Goal: Task Accomplishment & Management: Manage account settings

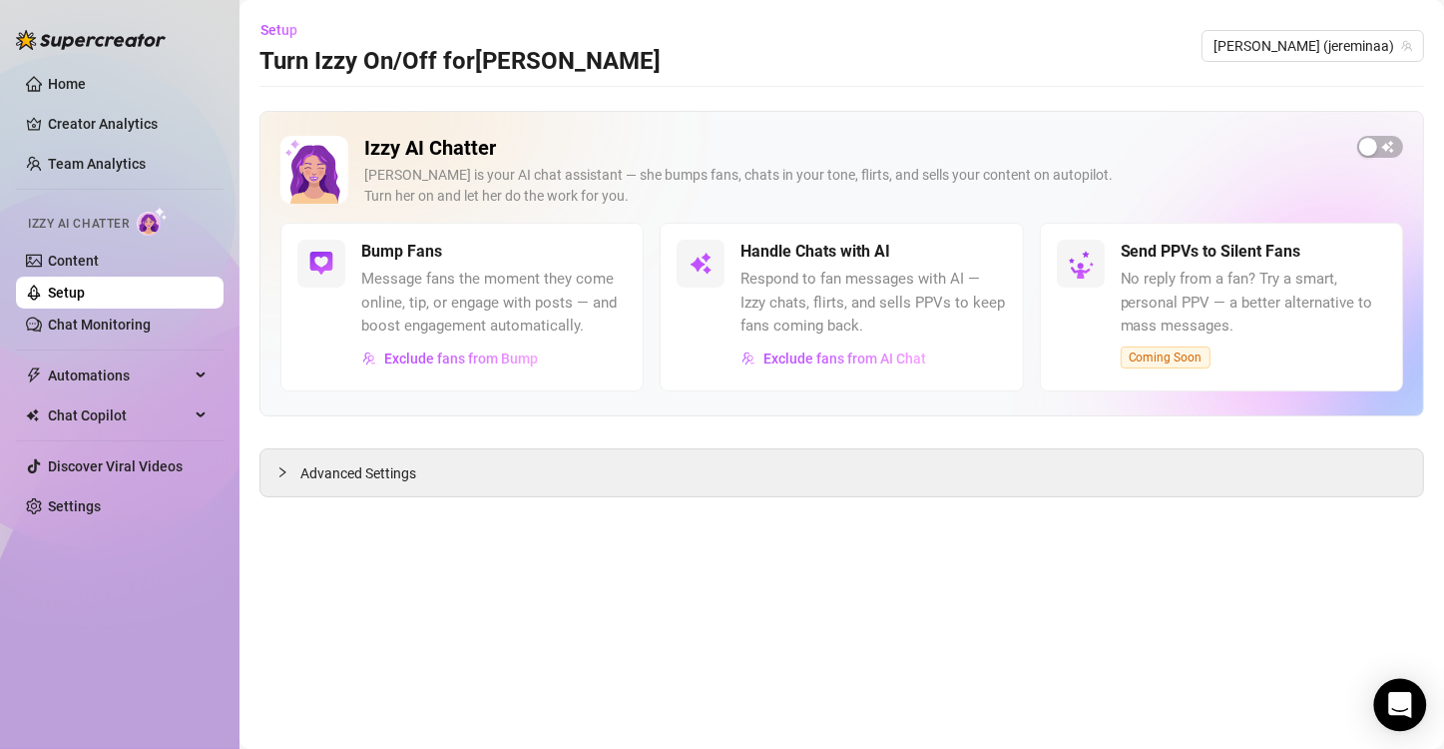
click at [1399, 716] on div "Open Intercom Messenger" at bounding box center [1400, 705] width 53 height 53
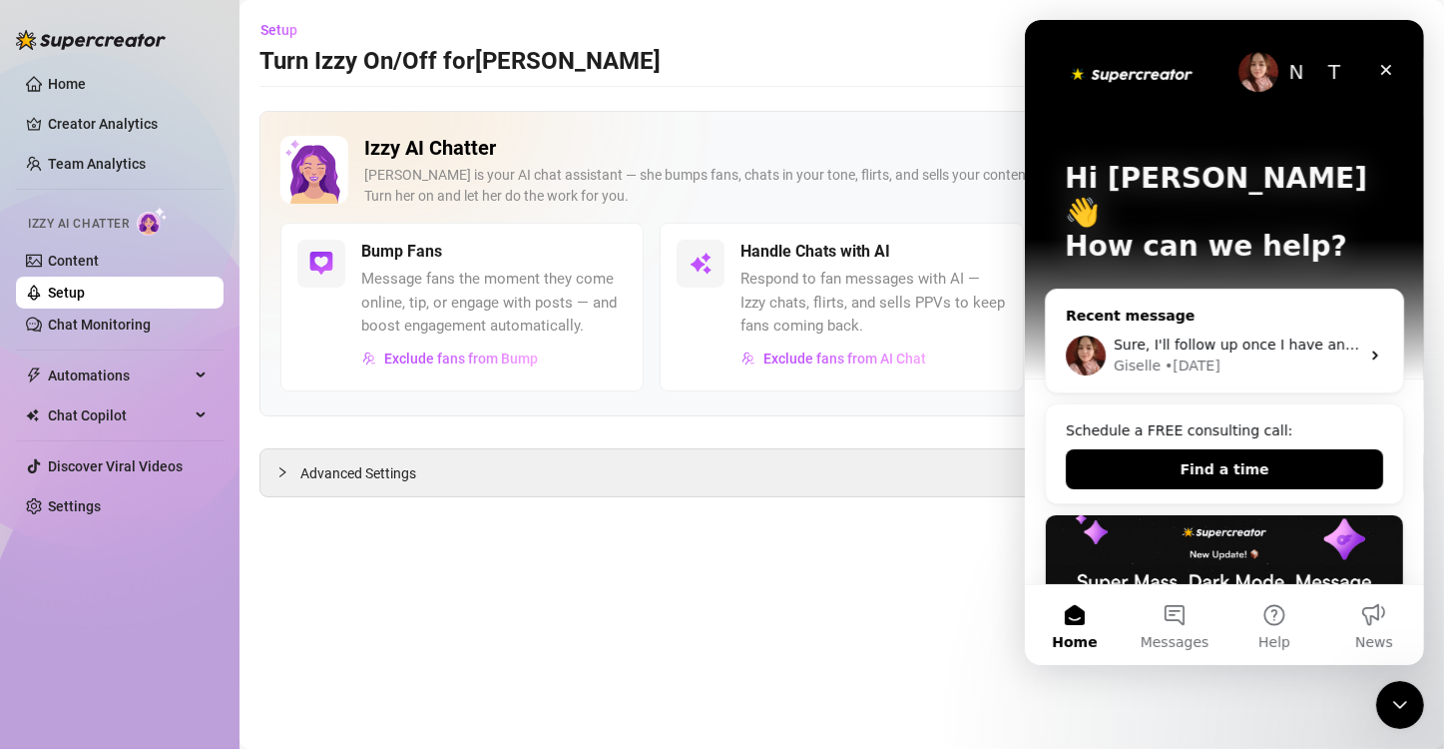
click at [1332, 355] on div "Giselle • [DATE]" at bounding box center [1236, 365] width 246 height 21
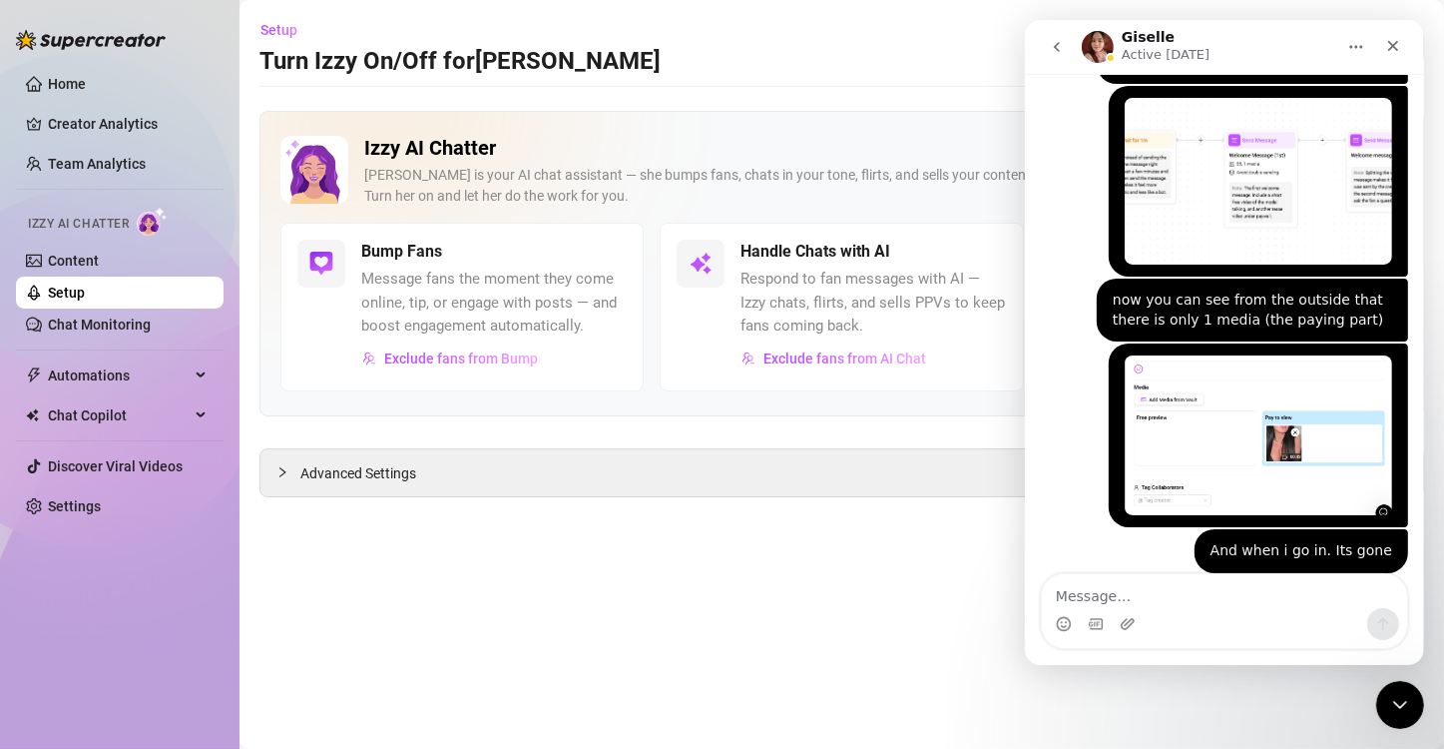
scroll to position [2822, 0]
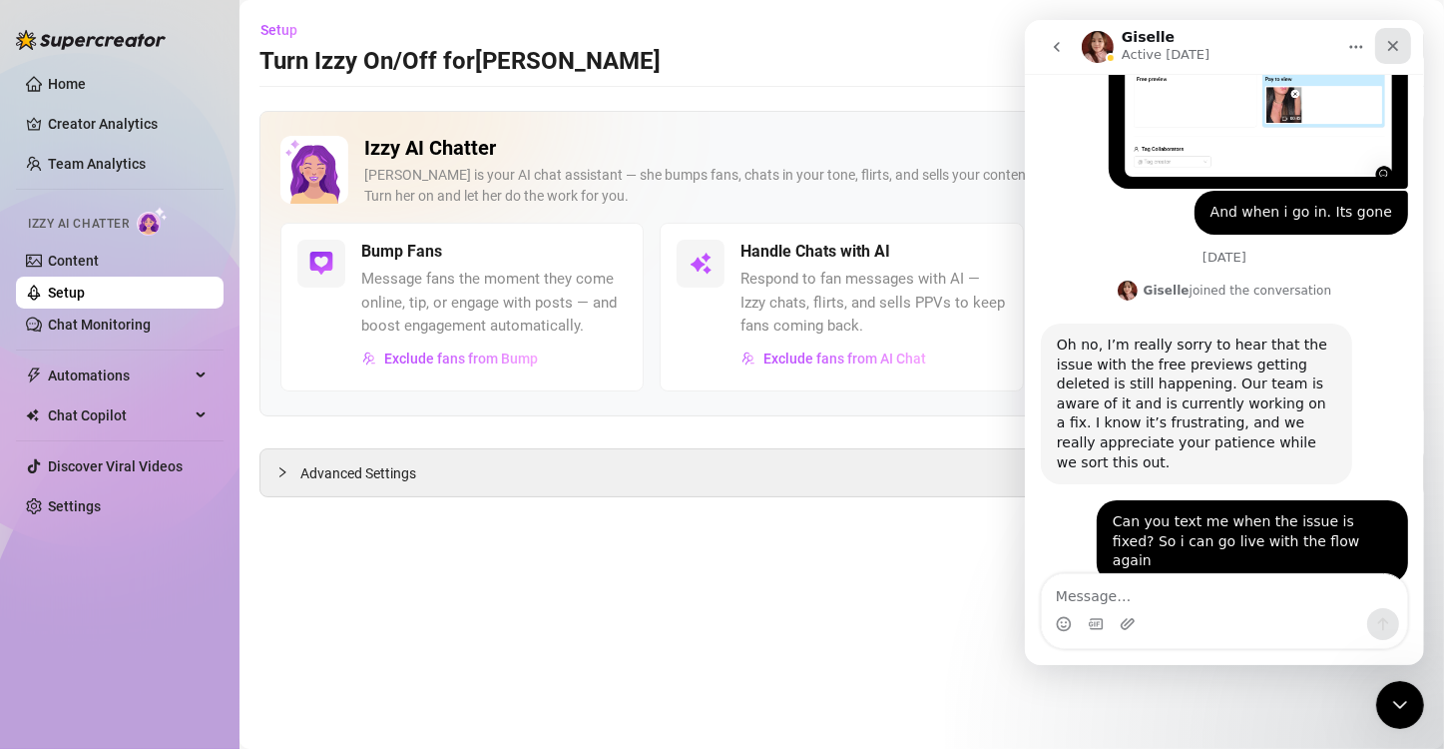
click at [1395, 52] on icon "Close" at bounding box center [1392, 46] width 16 height 16
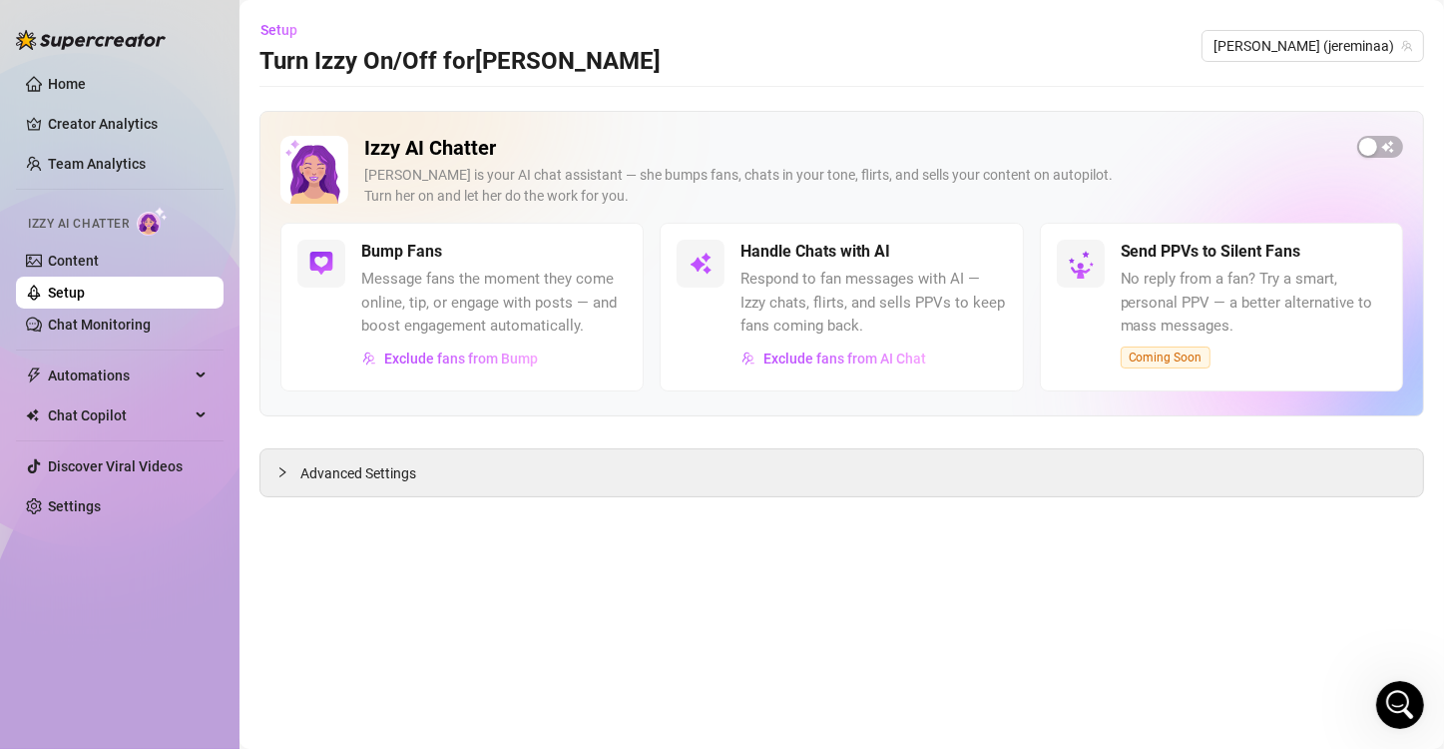
scroll to position [2821, 0]
click at [1376, 146] on div "button" at bounding box center [1368, 147] width 18 height 18
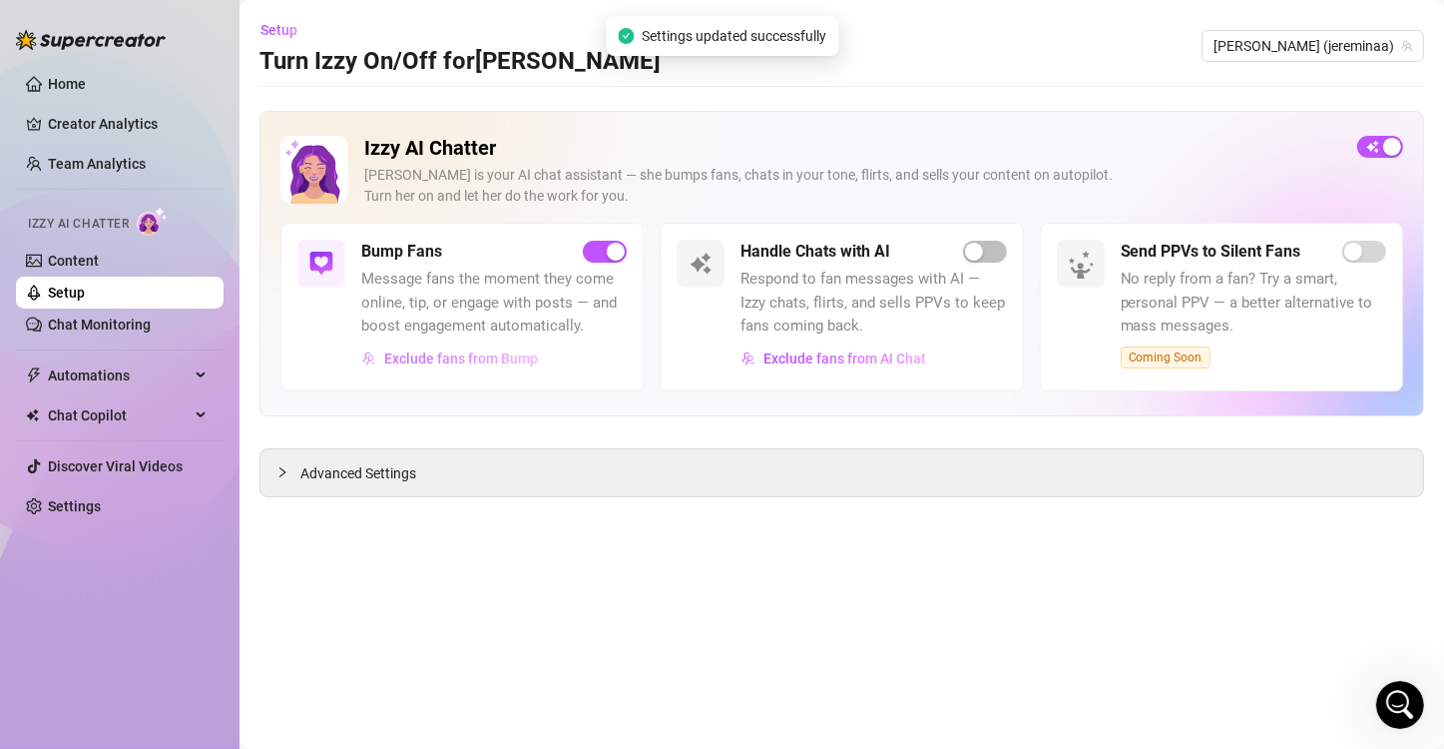
click at [436, 352] on span "Exclude fans from Bump" at bounding box center [461, 358] width 154 height 16
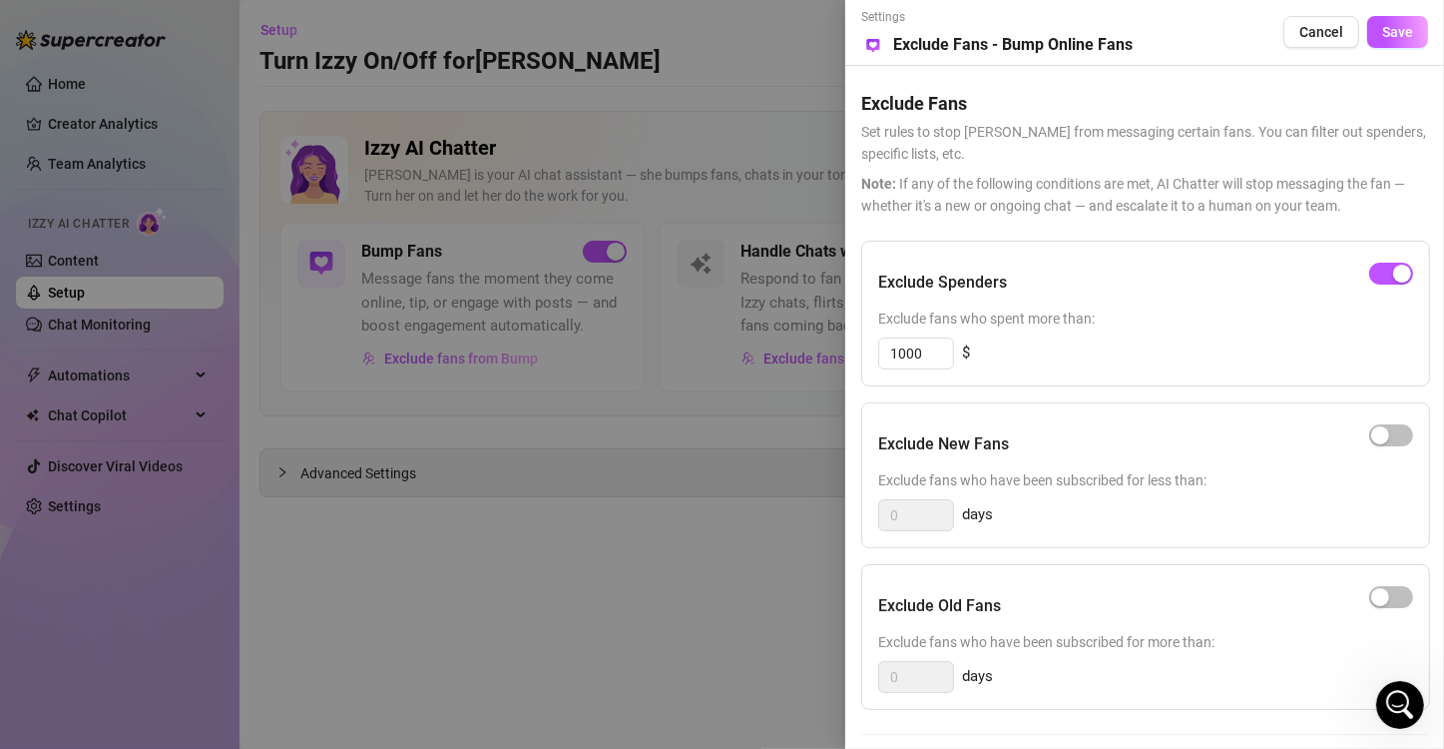
click at [1435, 364] on div "Settings Preview Exclude Fans - Bump Online Fans Cancel Save Exclude Fans Set r…" at bounding box center [1144, 374] width 599 height 749
click at [1329, 35] on span "Cancel" at bounding box center [1322, 32] width 44 height 16
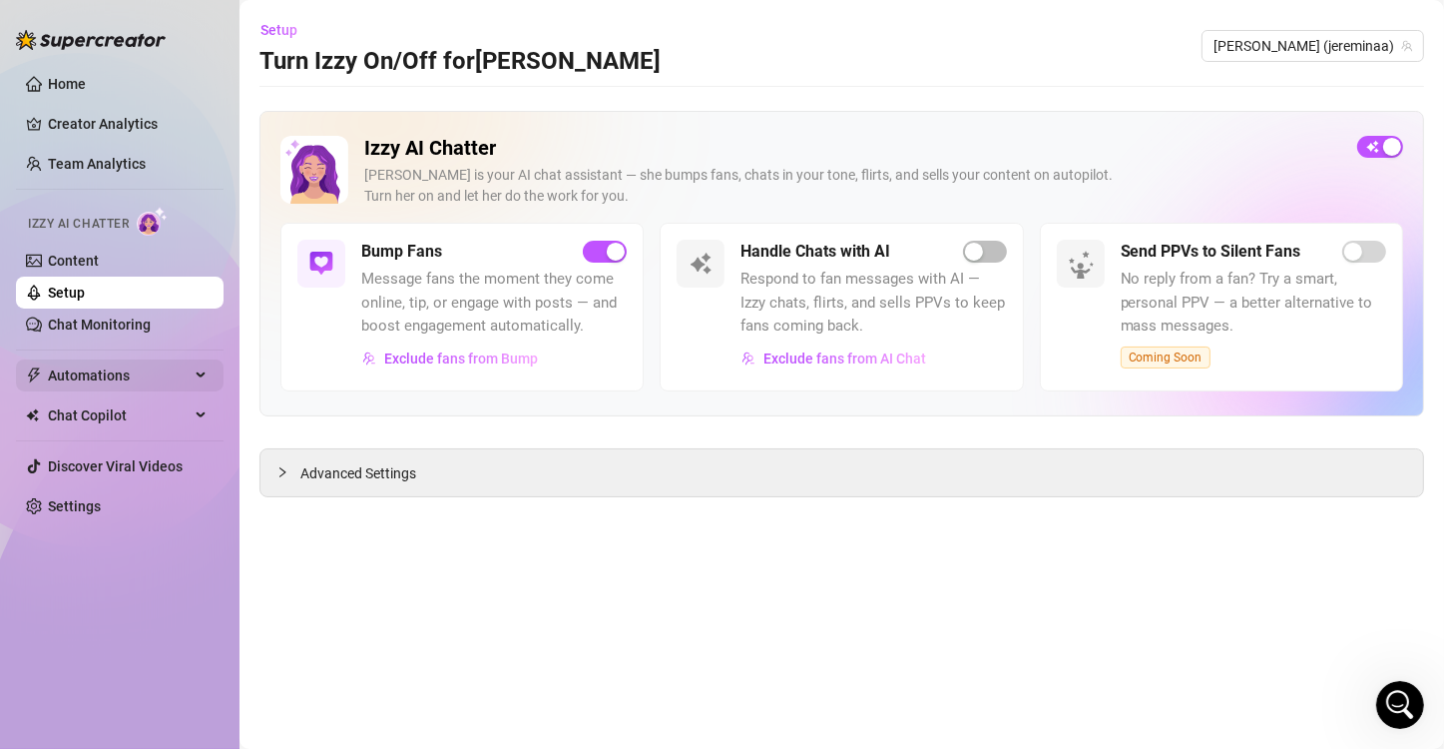
click at [131, 378] on span "Automations" at bounding box center [119, 375] width 142 height 32
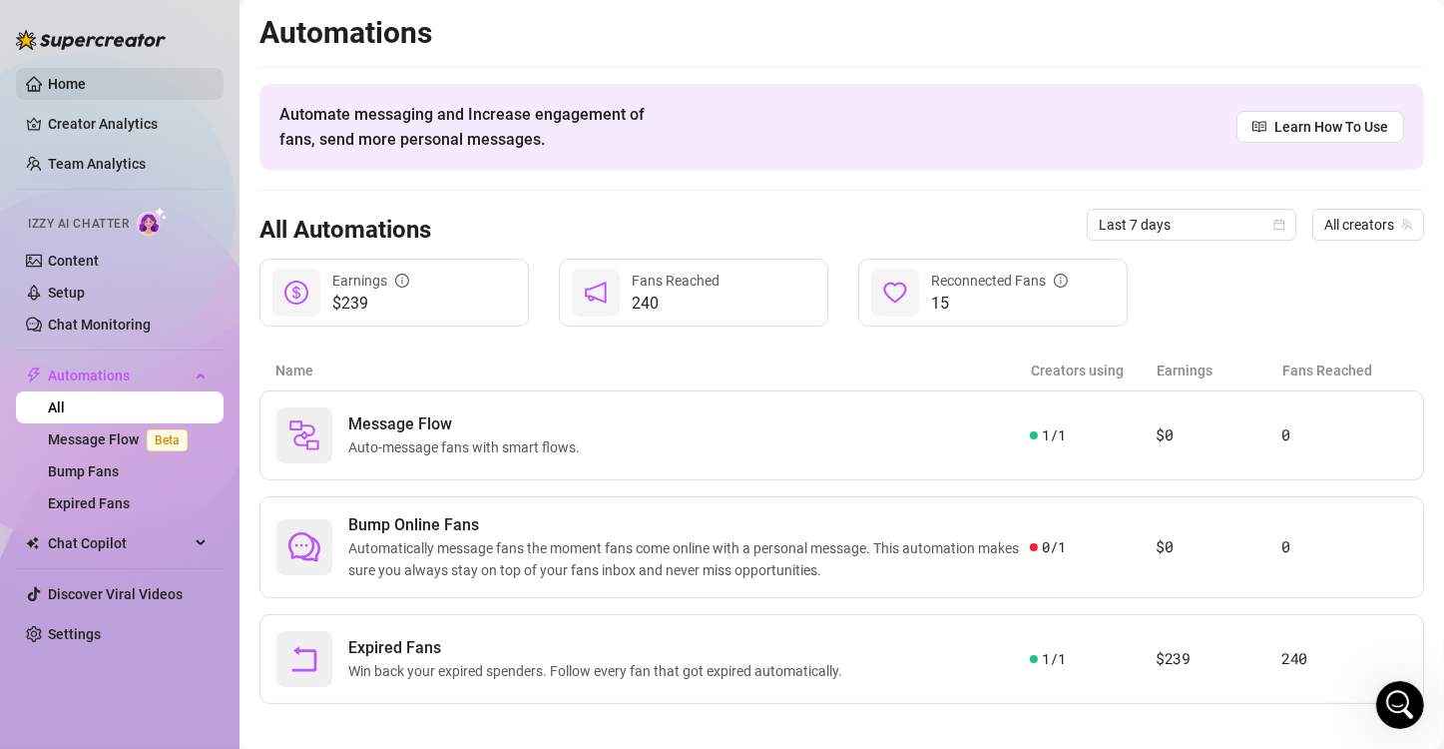
click at [86, 76] on link "Home" at bounding box center [67, 84] width 38 height 16
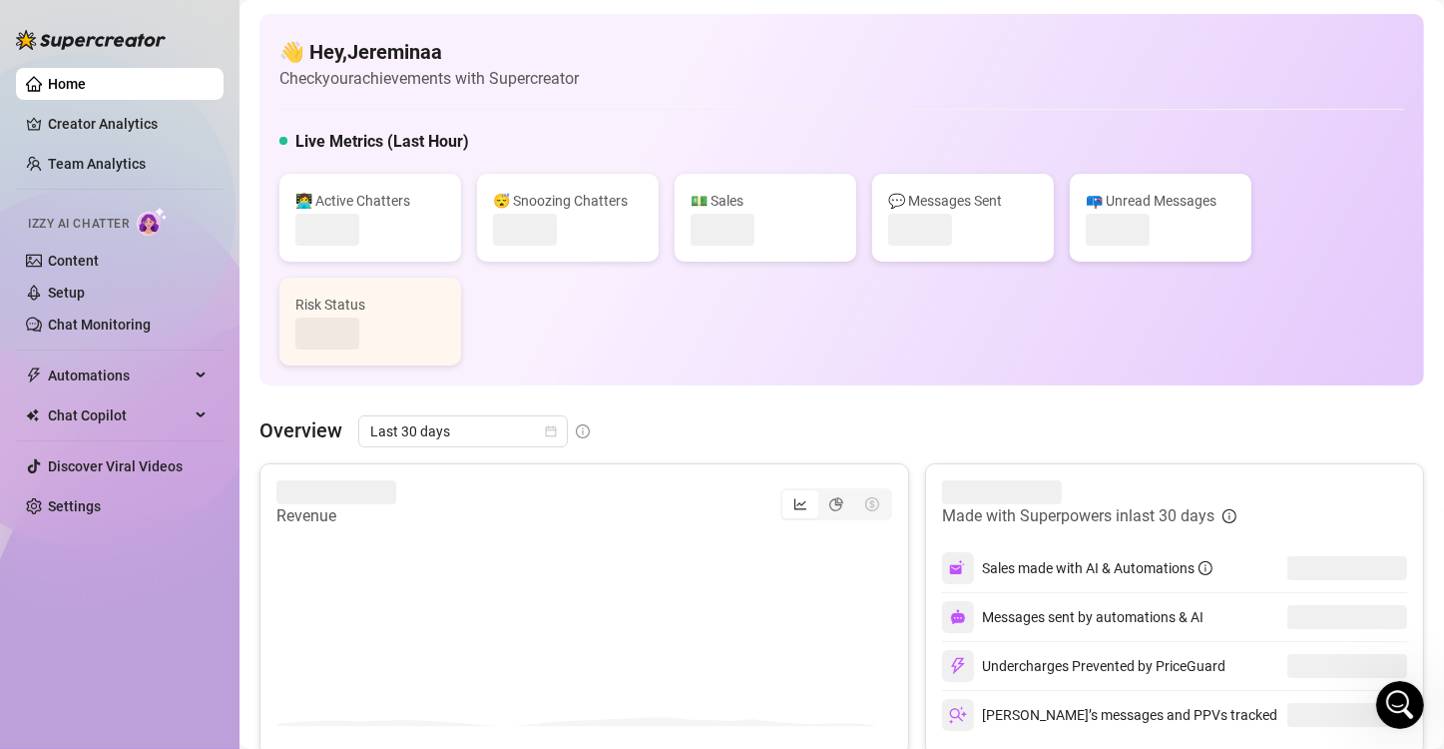
click at [86, 92] on link "Home" at bounding box center [67, 84] width 38 height 16
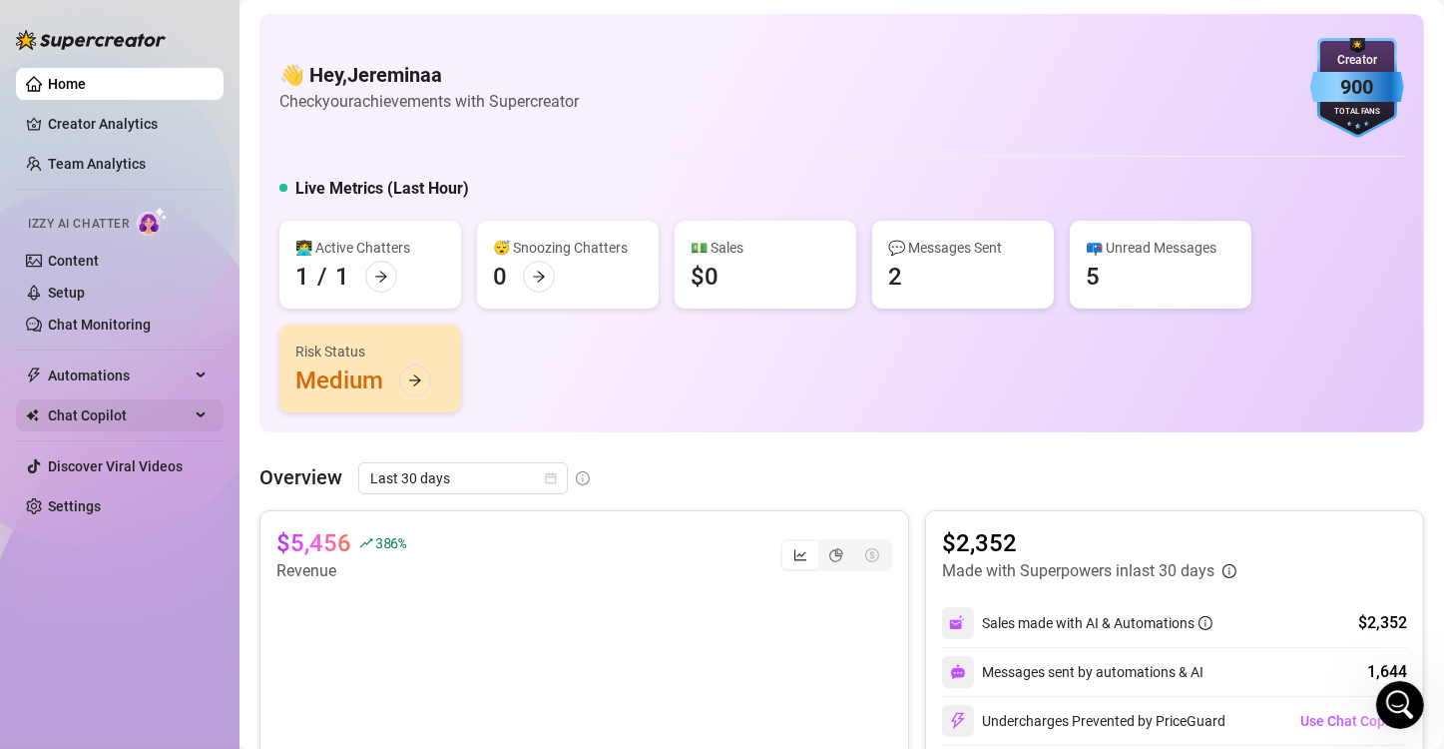
click at [194, 416] on div "Chat Copilot" at bounding box center [120, 415] width 208 height 32
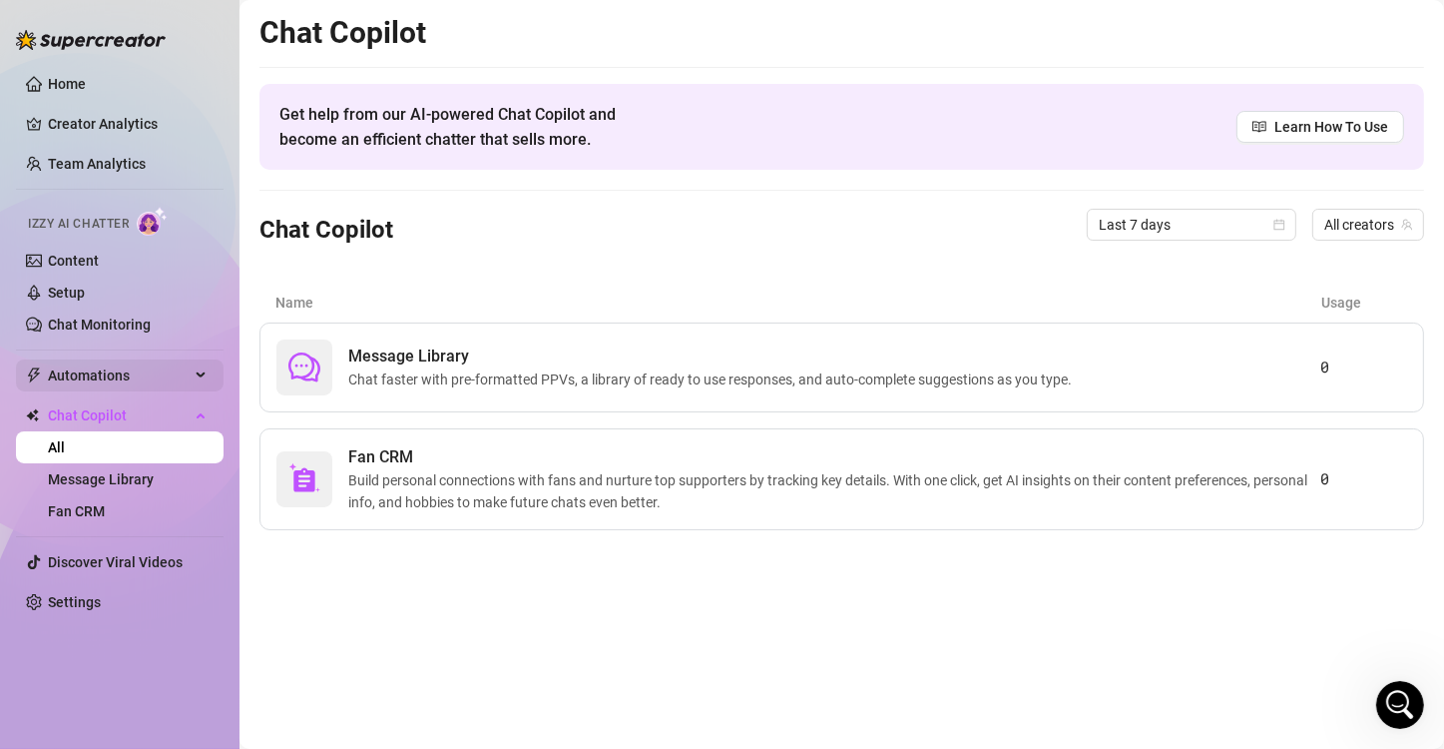
click at [192, 383] on div "Automations" at bounding box center [120, 375] width 208 height 32
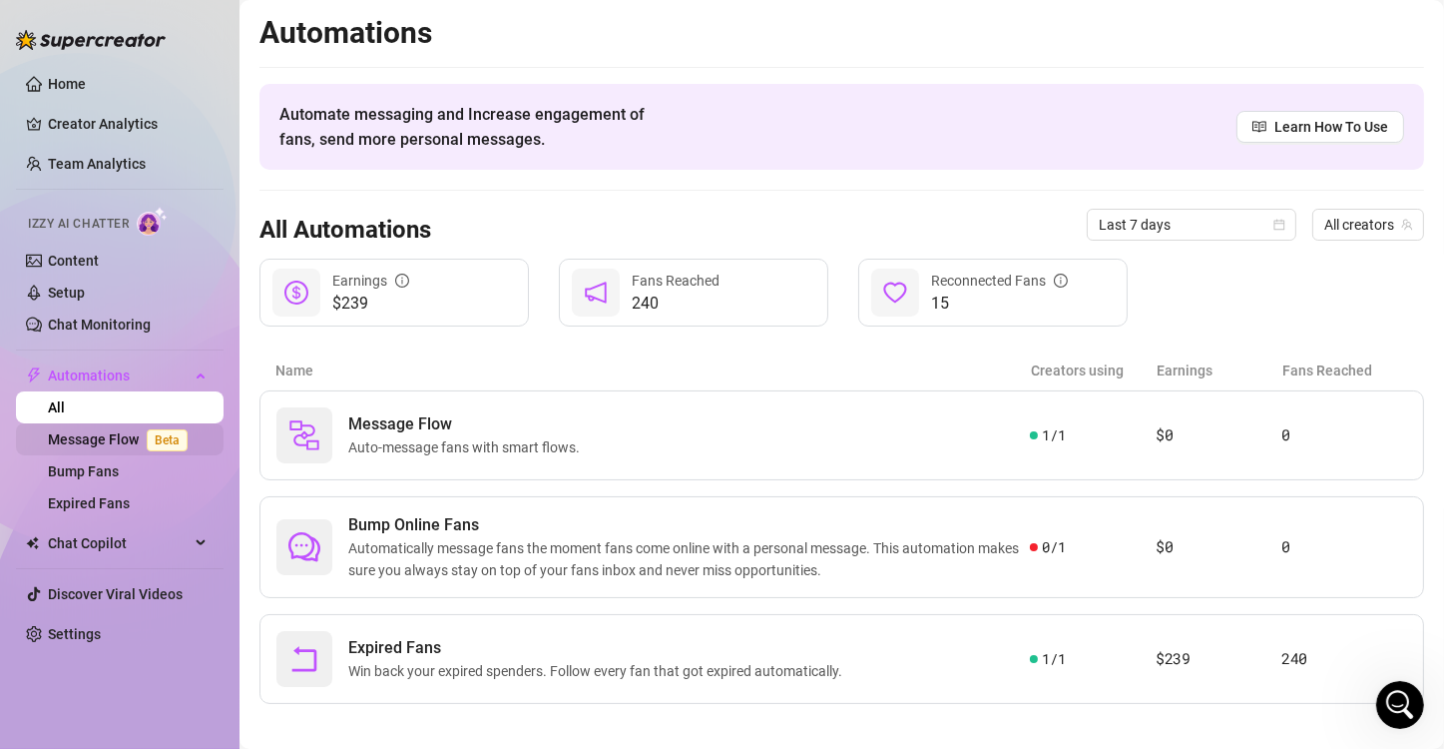
click at [127, 438] on link "Message Flow Beta" at bounding box center [122, 439] width 148 height 16
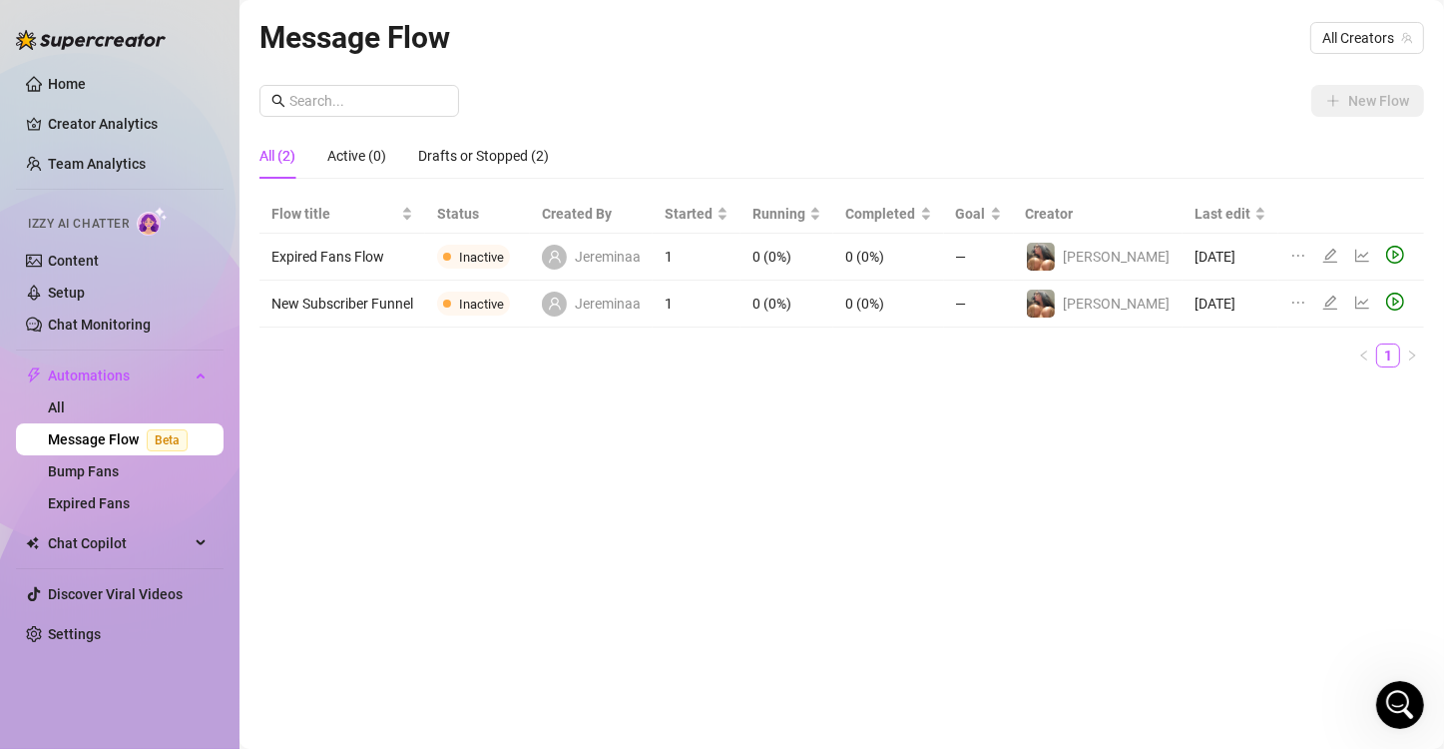
click at [1323, 260] on icon "edit" at bounding box center [1331, 256] width 16 height 16
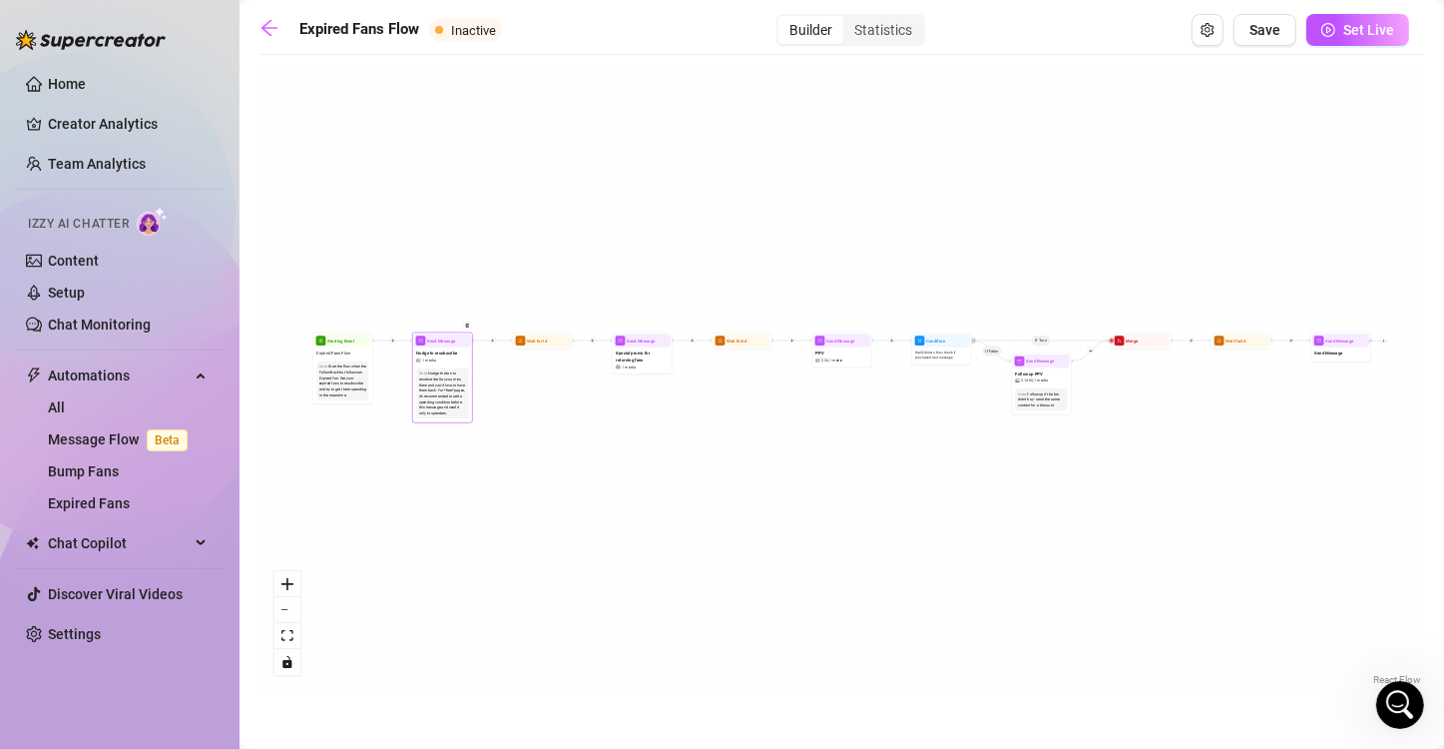
click at [454, 368] on div "Note: Nudge the fan to resubscribe. Say you miss them and you'd love to have th…" at bounding box center [442, 393] width 52 height 51
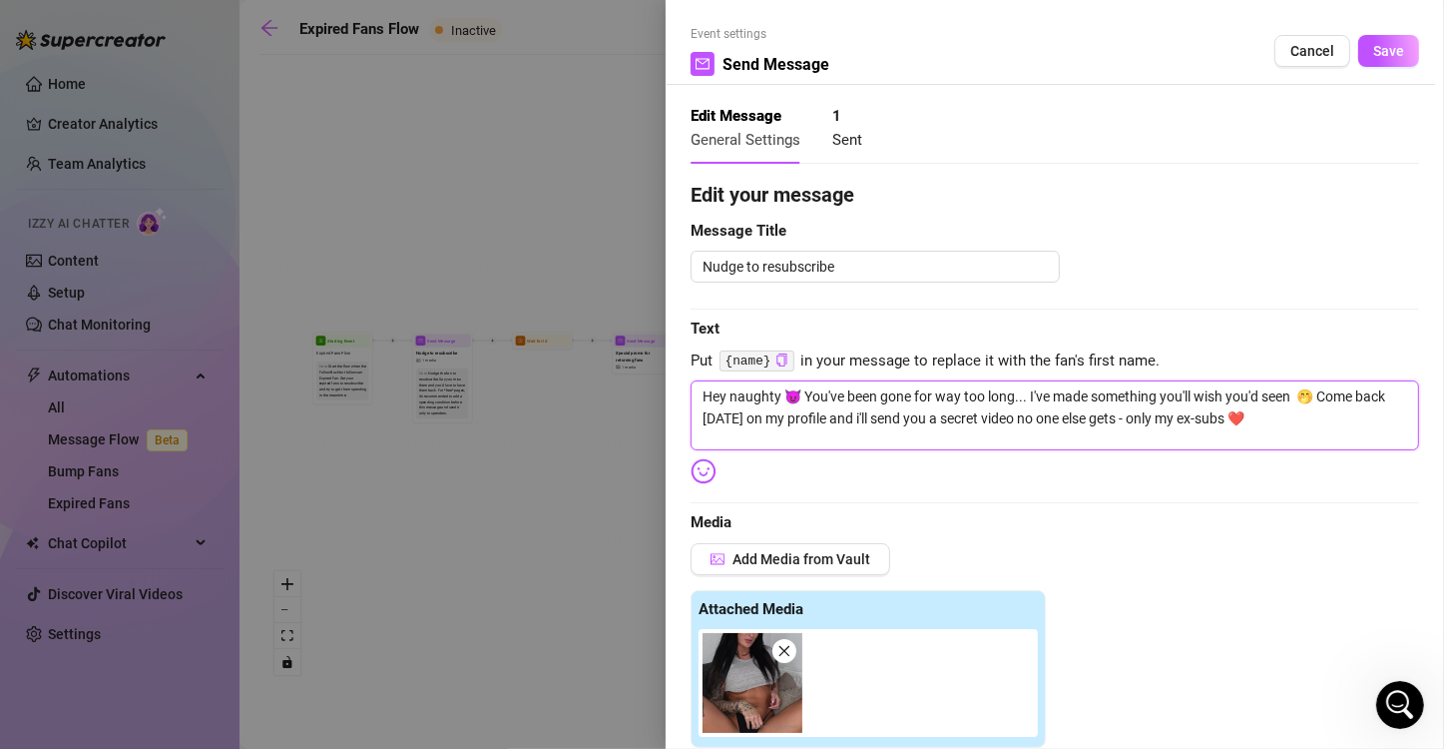
drag, startPoint x: 1342, startPoint y: 431, endPoint x: 698, endPoint y: 398, distance: 644.6
click at [698, 398] on textarea "Hey naughty 😈 You've been gone for way too long... I've made something you'll w…" at bounding box center [1055, 415] width 729 height 70
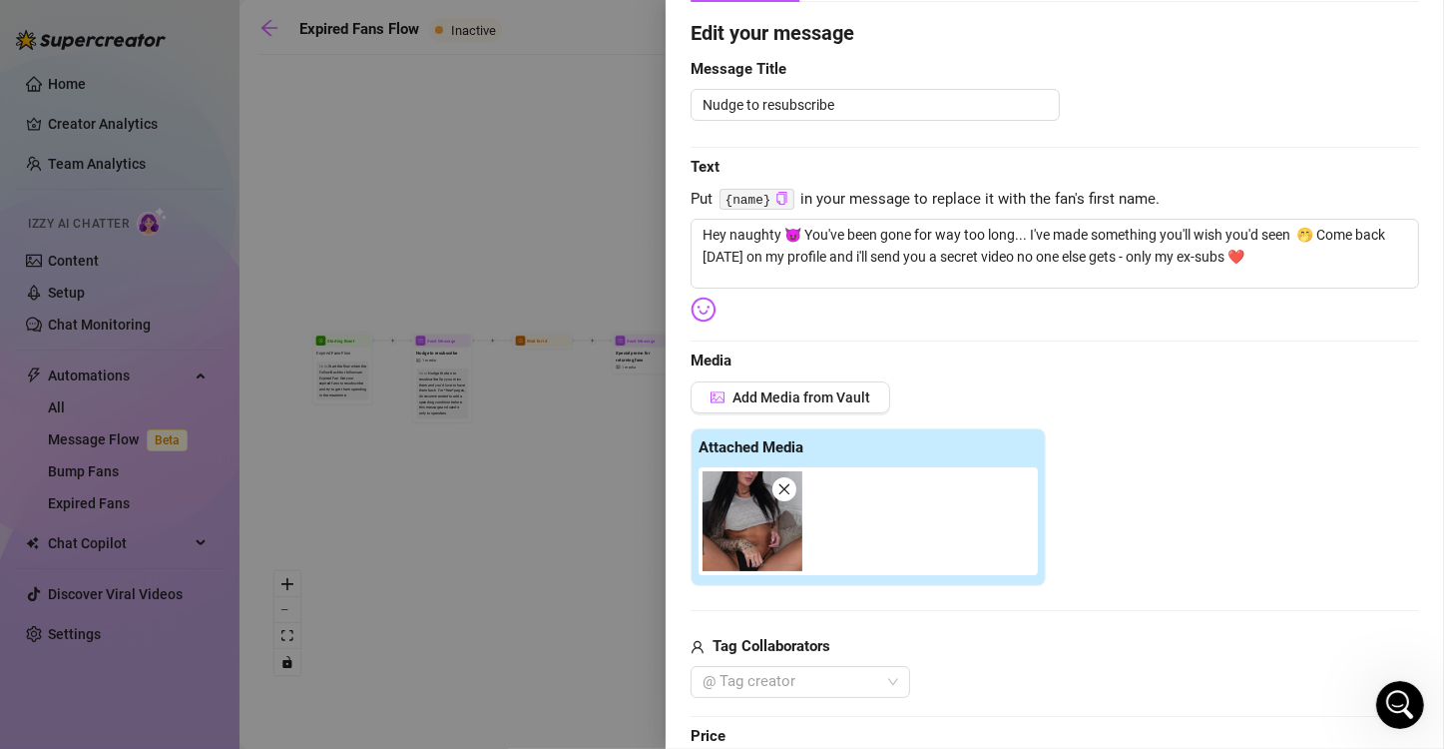
scroll to position [168, 0]
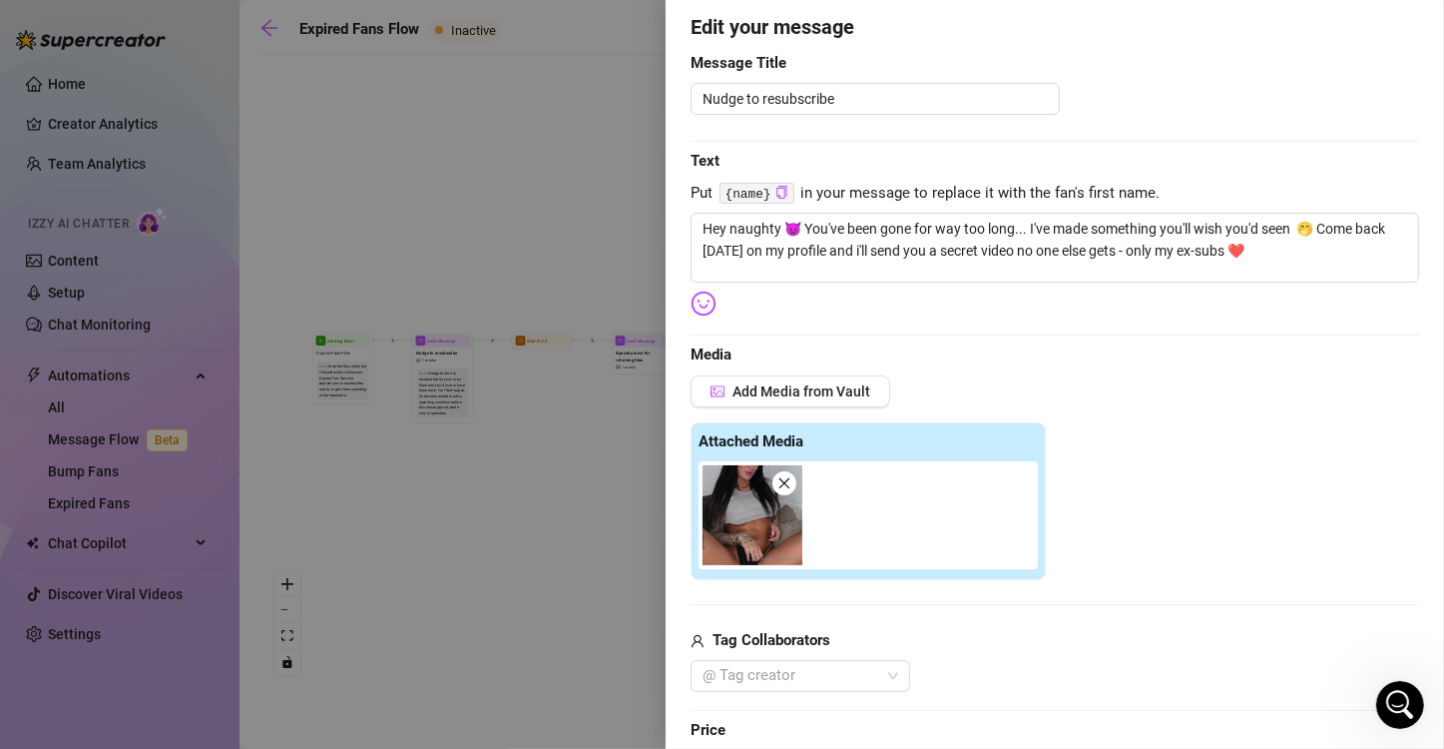
click at [550, 520] on div at bounding box center [722, 374] width 1444 height 749
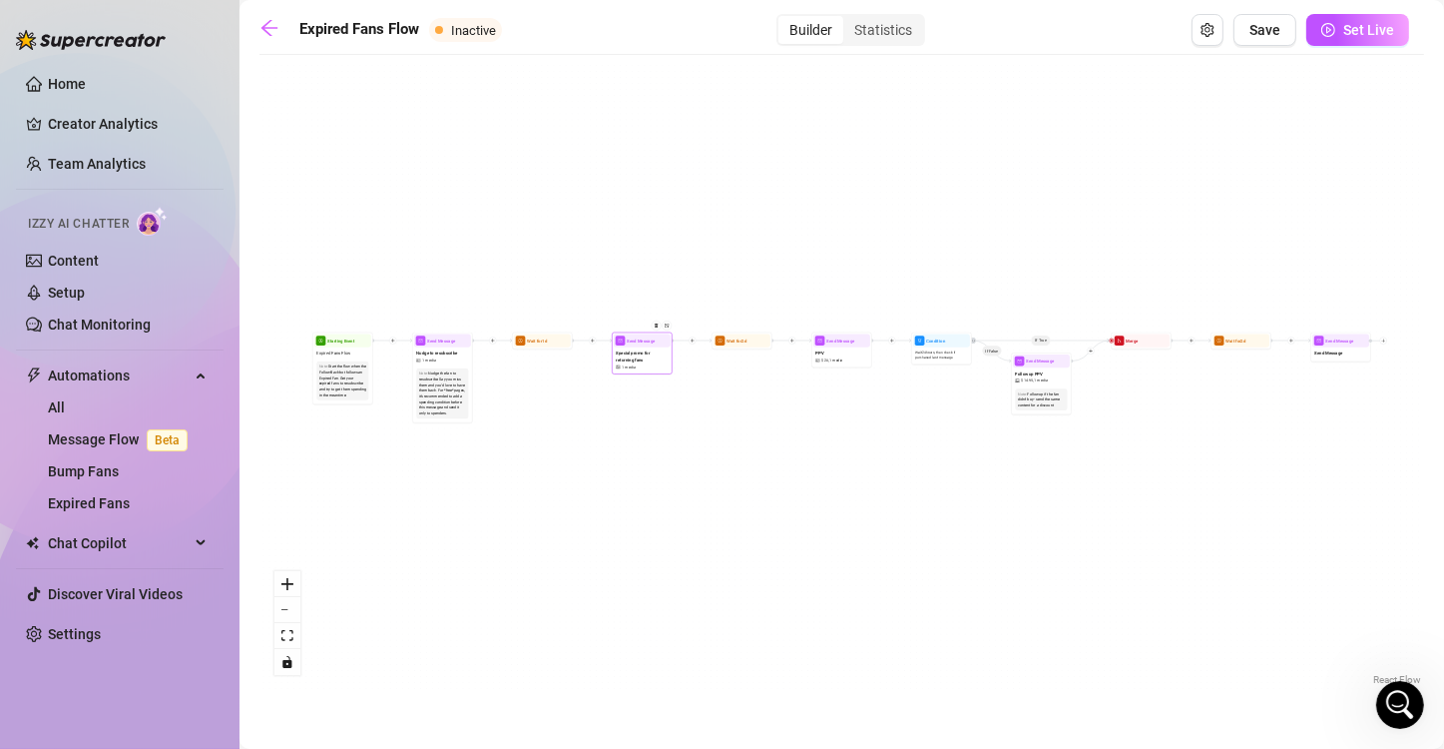
click at [647, 355] on span "Special promo for returning fans" at bounding box center [642, 355] width 52 height 13
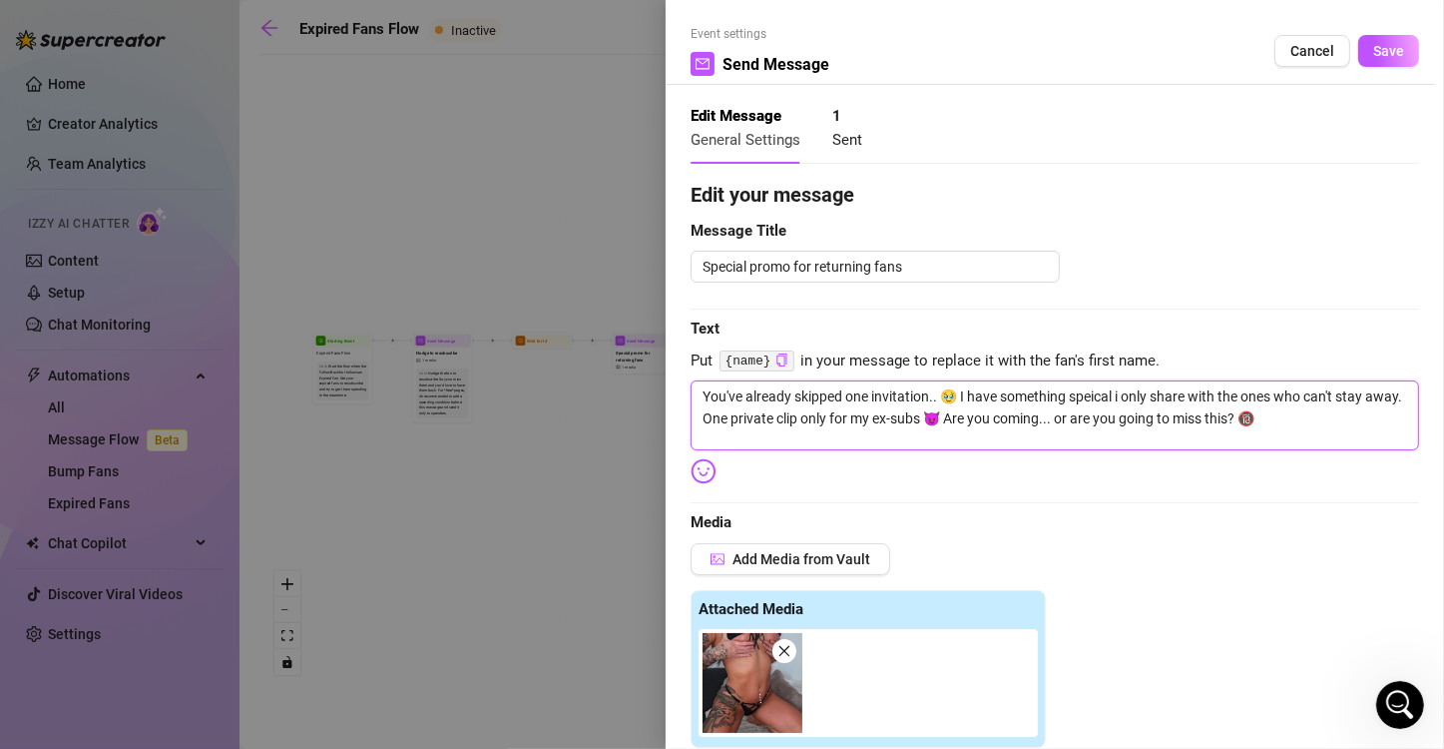
drag, startPoint x: 1329, startPoint y: 425, endPoint x: 662, endPoint y: 382, distance: 668.1
click at [662, 382] on div "Event settings Send Message Cancel Save Edit Message General Settings 1 Sent Ed…" at bounding box center [722, 374] width 1444 height 749
drag, startPoint x: 903, startPoint y: 407, endPoint x: 826, endPoint y: 419, distance: 77.8
click at [826, 419] on textarea "You've already skipped one invitation.. 🥹 I have something speical i only share…" at bounding box center [1055, 415] width 729 height 70
click at [1266, 400] on textarea "You've already skipped one invitation.. 🥹 I have something speical i only share…" at bounding box center [1055, 415] width 729 height 70
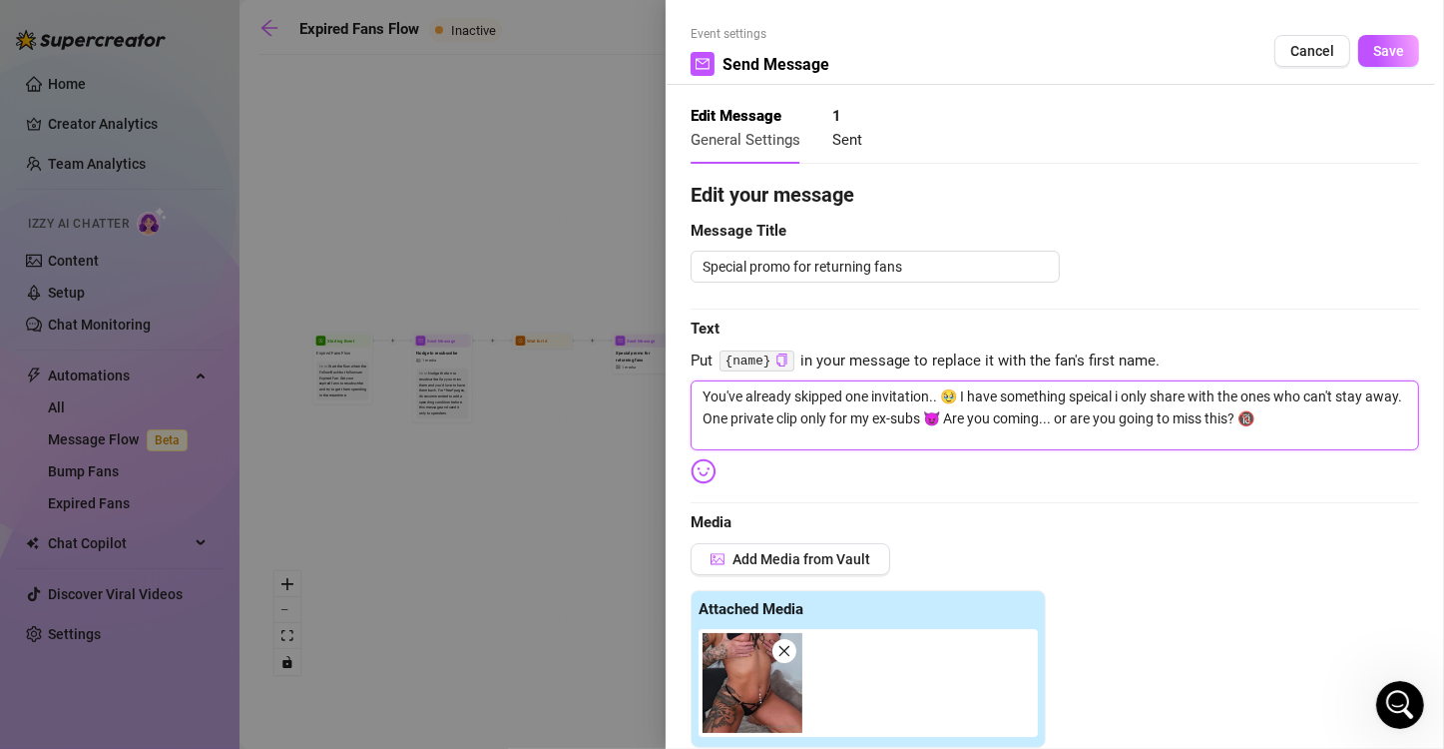
drag, startPoint x: 1326, startPoint y: 415, endPoint x: 692, endPoint y: 371, distance: 635.3
click at [692, 371] on div "Edit your message Message Title Special promo for returning fans Text Put {name…" at bounding box center [1055, 759] width 729 height 1159
click at [958, 495] on div "Edit your message Message Title Special promo for returning fans Text Put {name…" at bounding box center [1055, 759] width 729 height 1159
click at [498, 533] on div at bounding box center [722, 374] width 1444 height 749
